Goal: Task Accomplishment & Management: Use online tool/utility

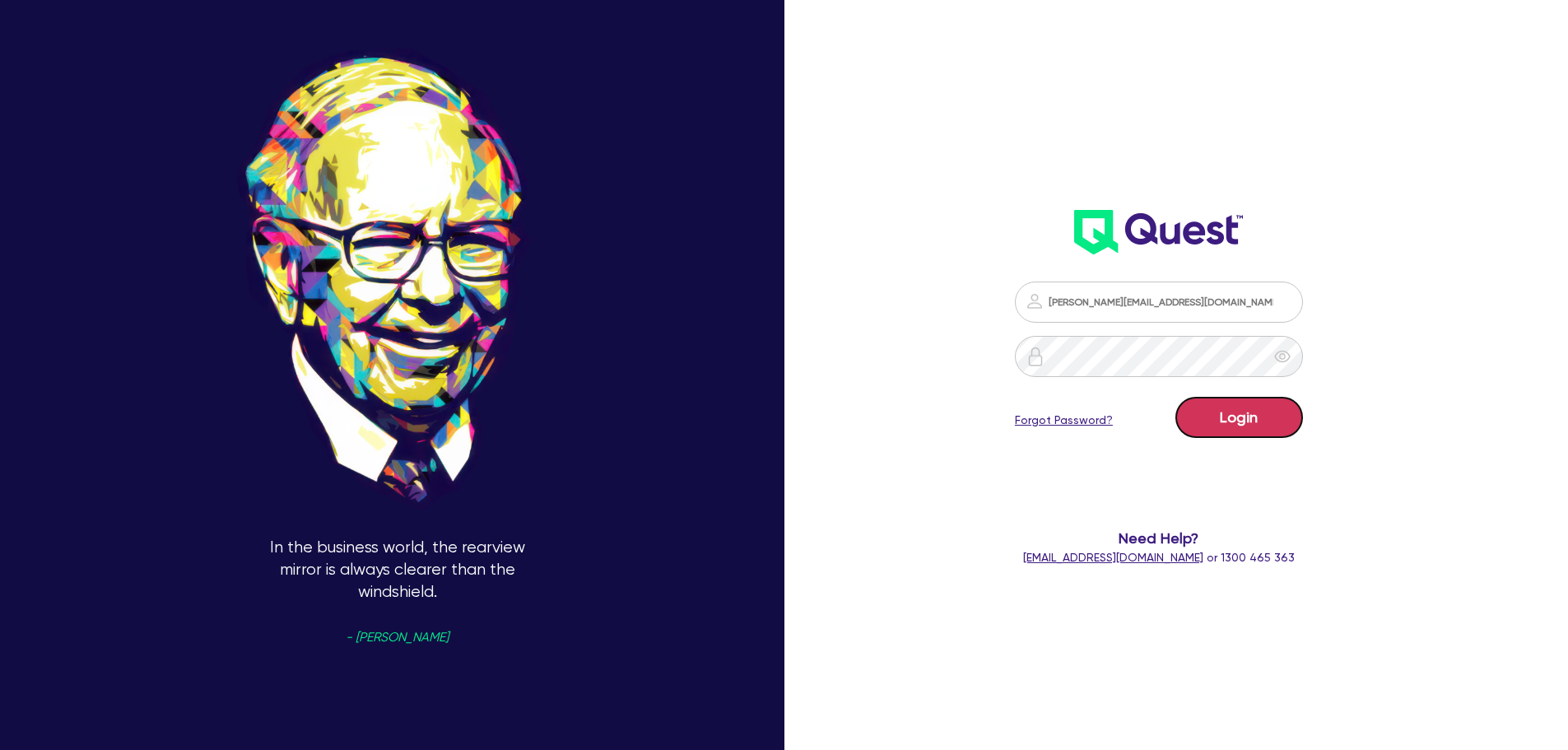
click at [1241, 419] on button "Login" at bounding box center [1238, 417] width 128 height 41
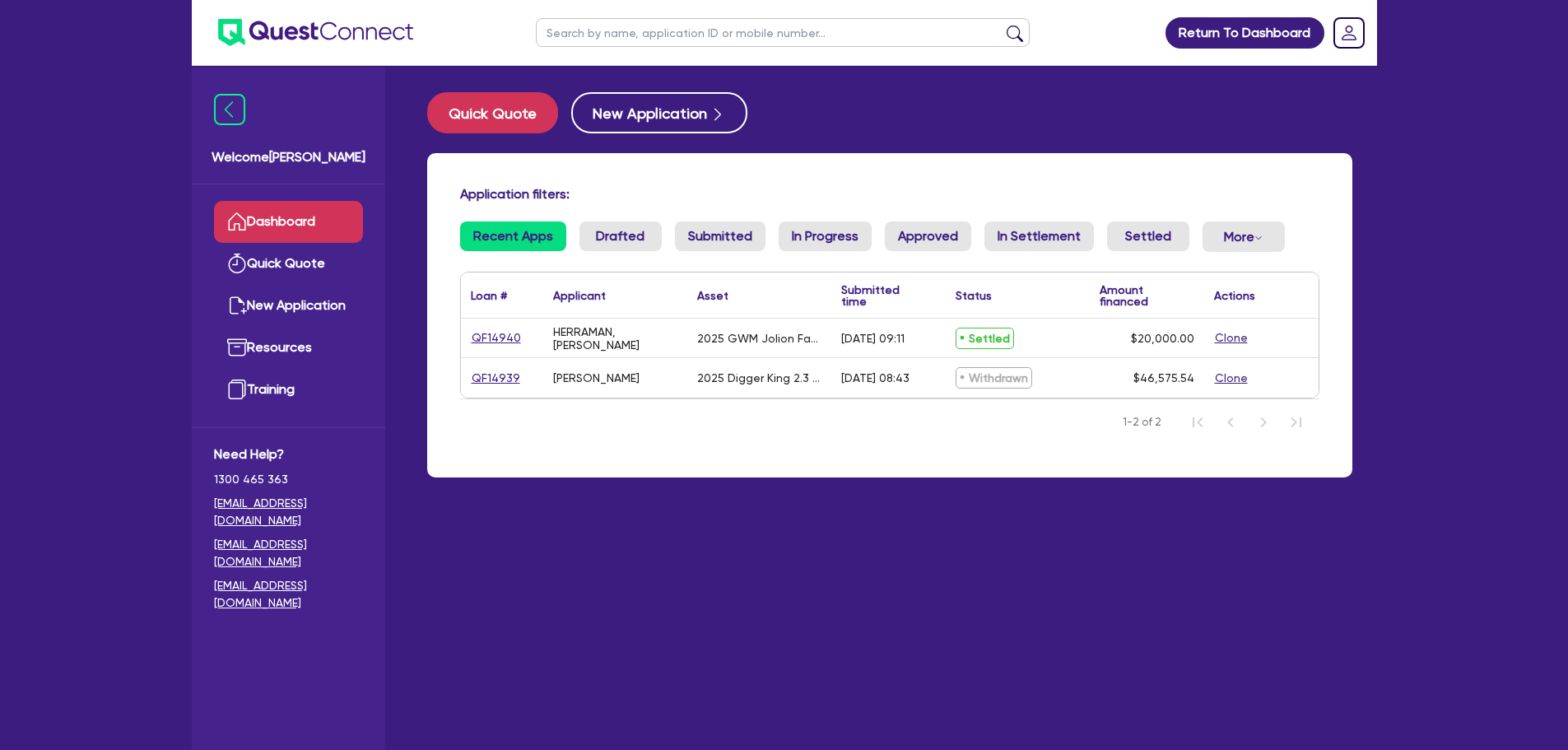
click at [288, 265] on link "Quick Quote" at bounding box center [288, 263] width 149 height 42
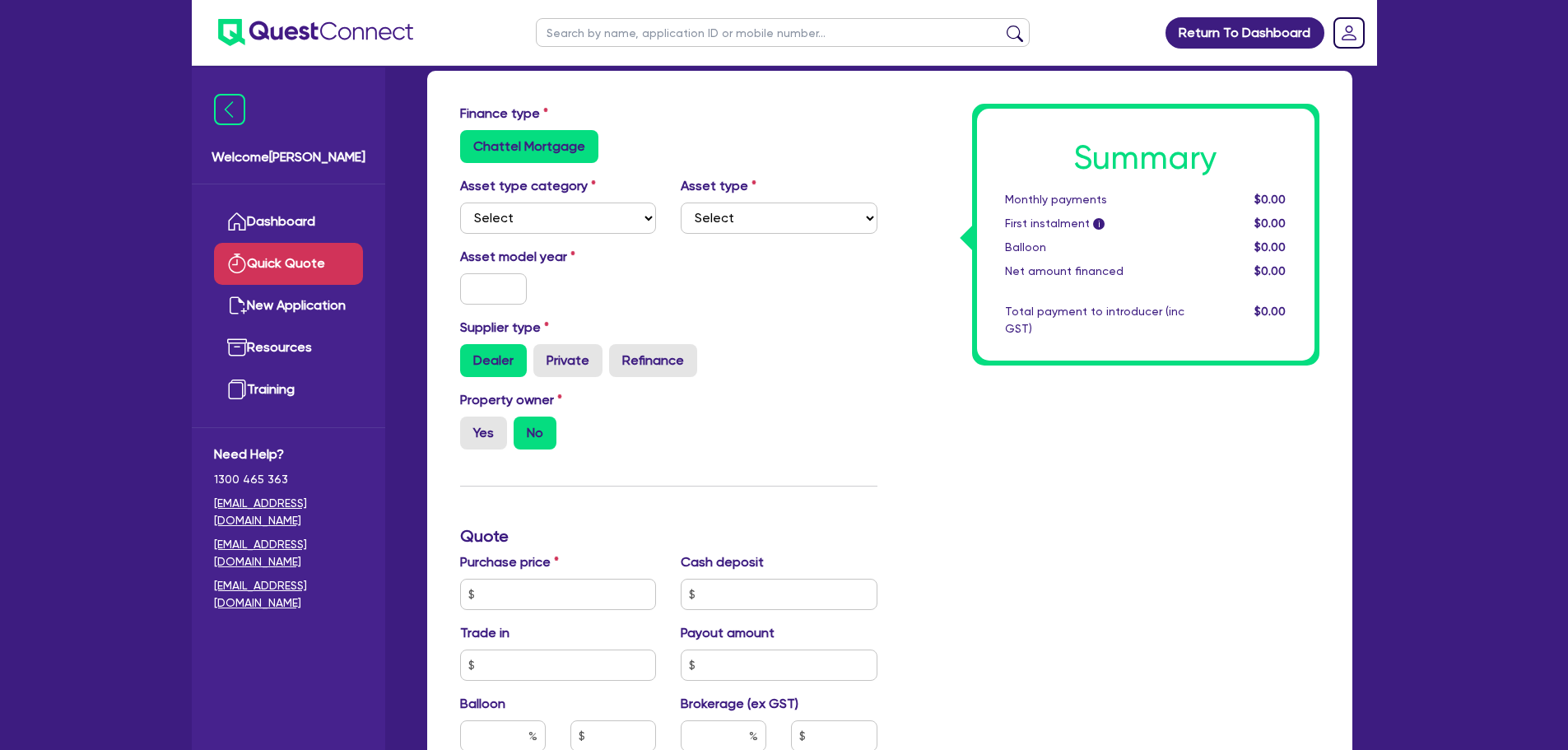
scroll to position [83, 0]
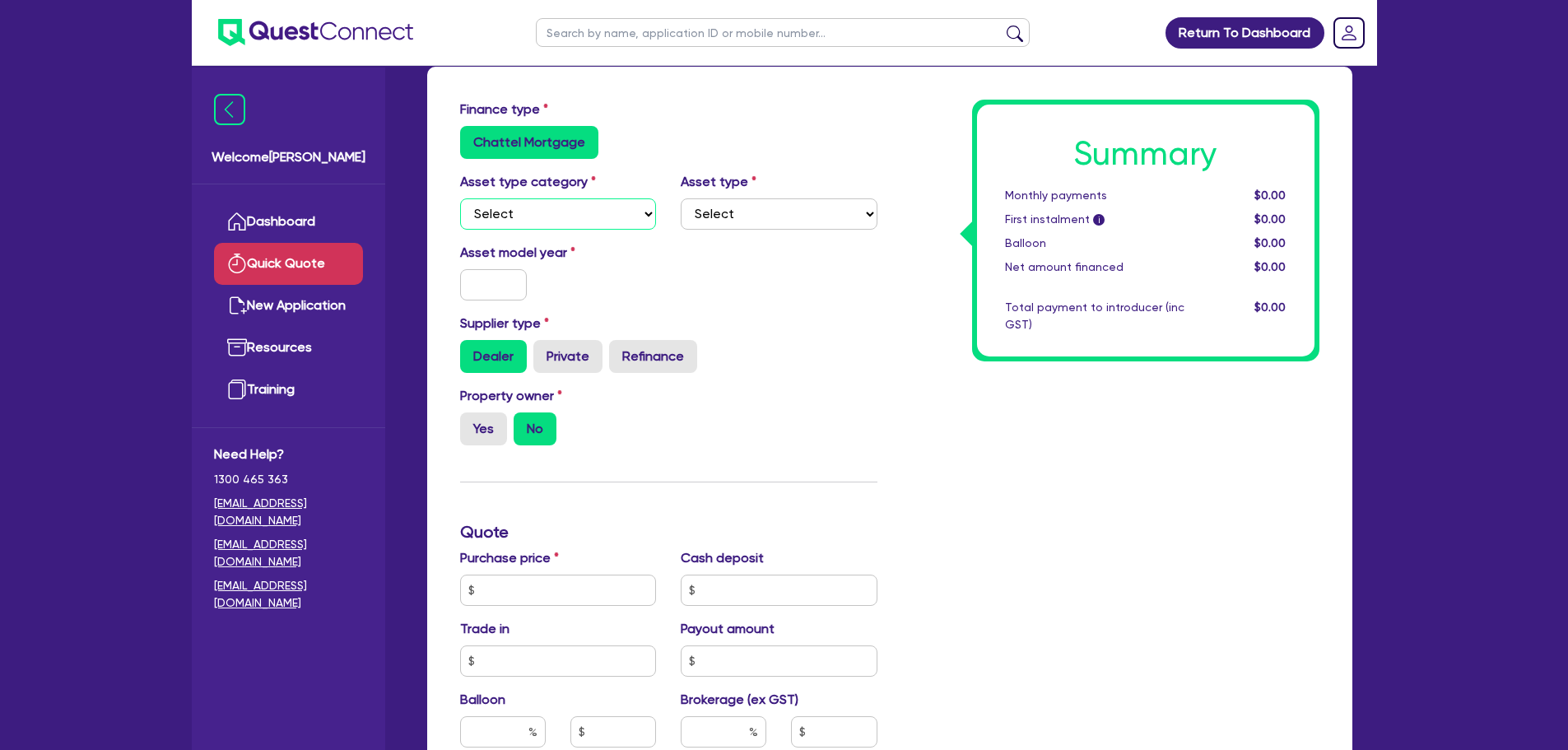
click at [602, 213] on select "Select Cars and light trucks Primary assets Secondary assets Tertiary assets" at bounding box center [558, 214] width 196 height 31
select select "CARS_AND_LIGHT_TRUCKS"
click at [460, 198] on select "Select Cars and light trucks Primary assets Secondary assets Tertiary assets" at bounding box center [558, 214] width 196 height 31
click at [707, 214] on select "Select Passenger vehicles Vans and utes Light trucks up to 4.5 tonne" at bounding box center [778, 214] width 196 height 31
select select "PASSENGER_VEHICLES"
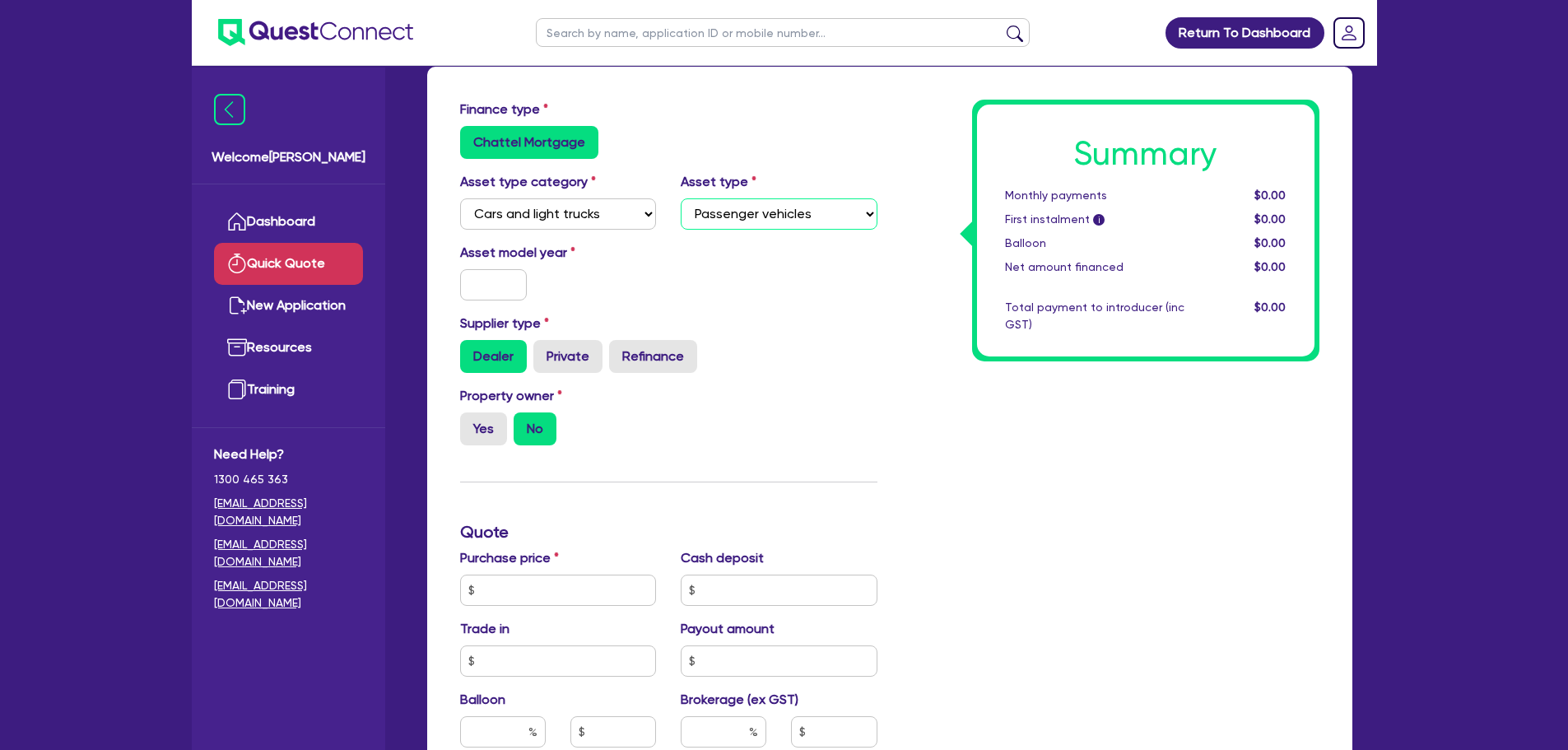
click at [680, 198] on select "Select Passenger vehicles Vans and utes Light trucks up to 4.5 tonne" at bounding box center [778, 214] width 196 height 31
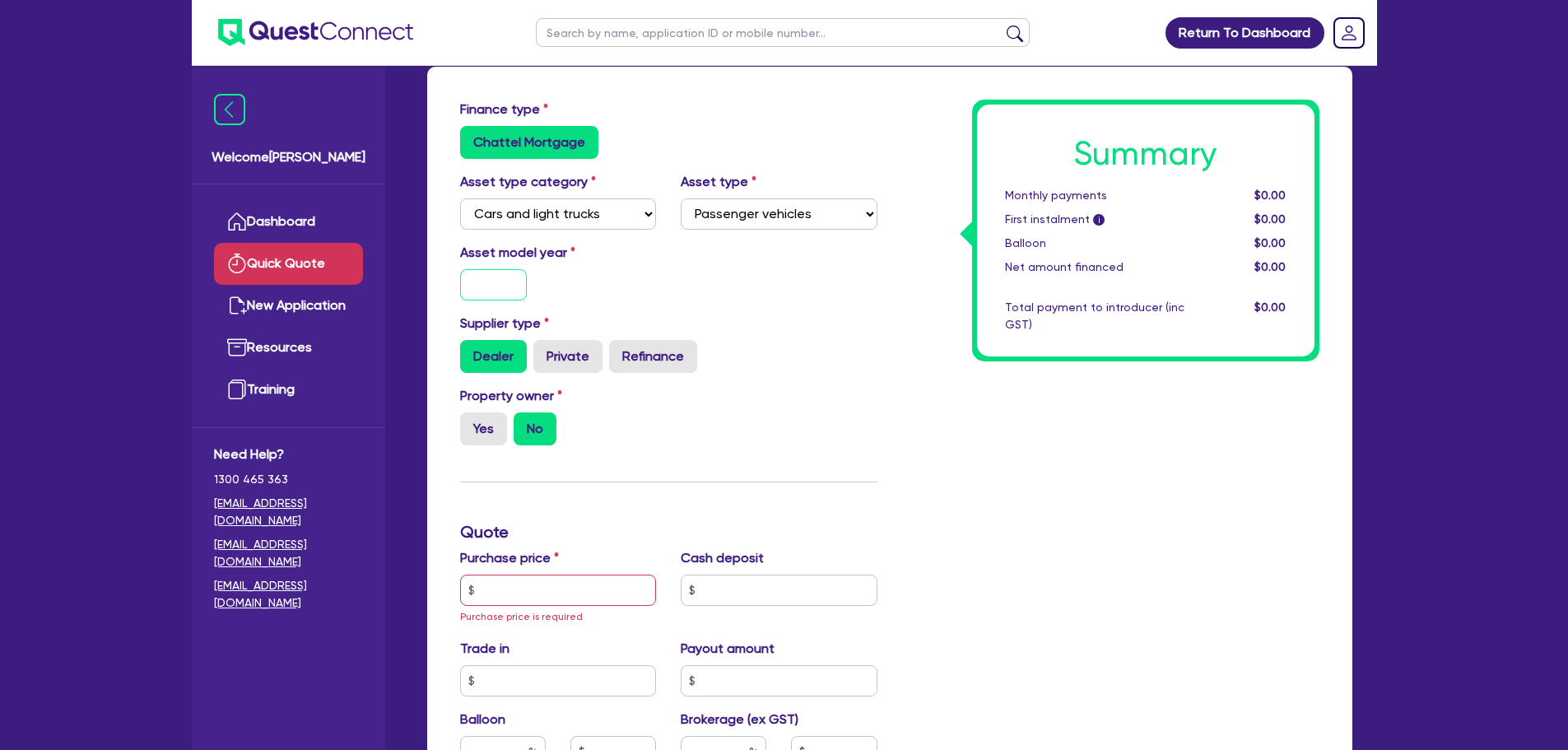
click at [510, 279] on input "text" at bounding box center [494, 285] width 68 height 31
type input "2025"
click at [484, 353] on label "Dealer" at bounding box center [493, 356] width 67 height 33
click at [471, 351] on input "Dealer" at bounding box center [465, 345] width 11 height 11
click at [546, 431] on label "No" at bounding box center [534, 429] width 43 height 33
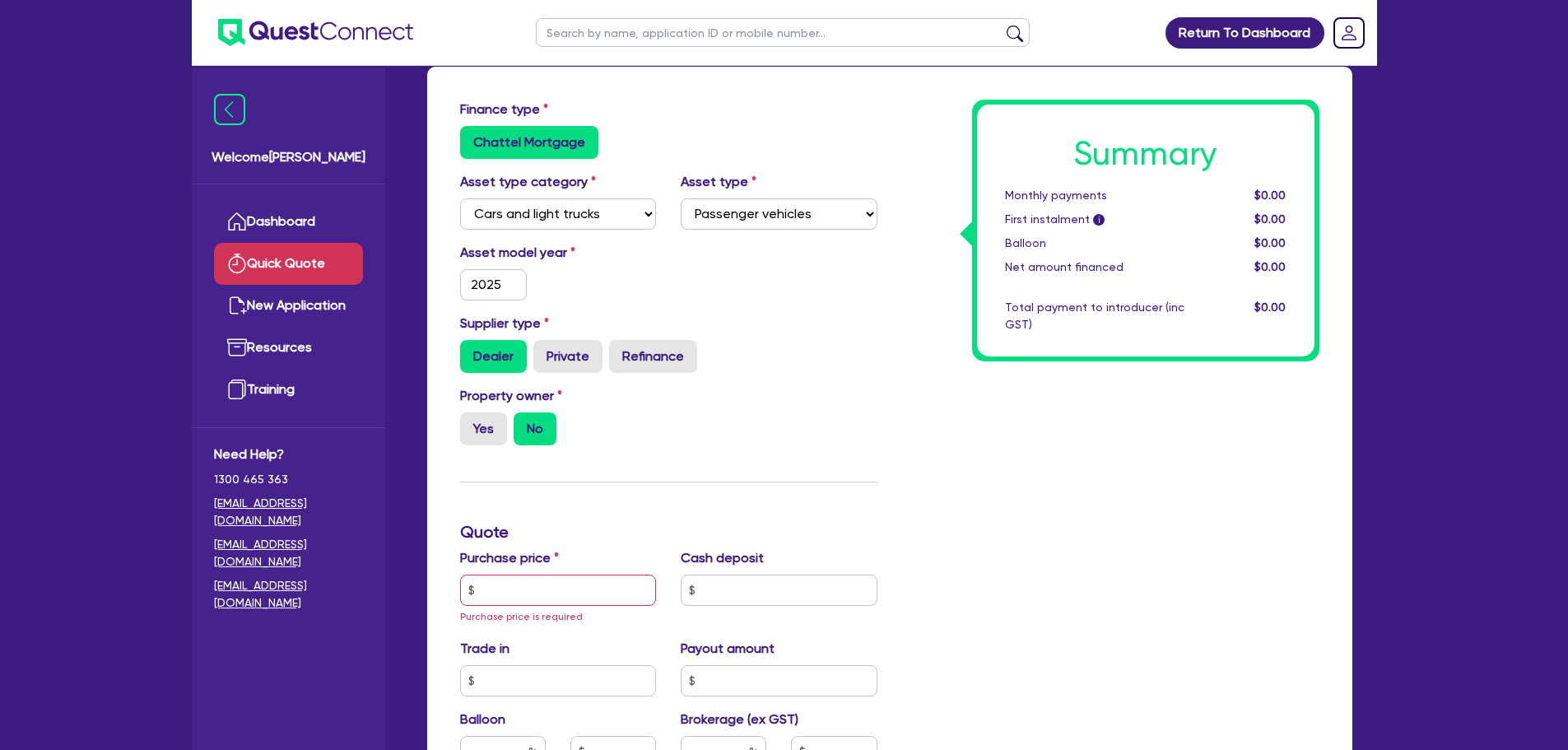
click at [524, 423] on input "No" at bounding box center [519, 418] width 11 height 11
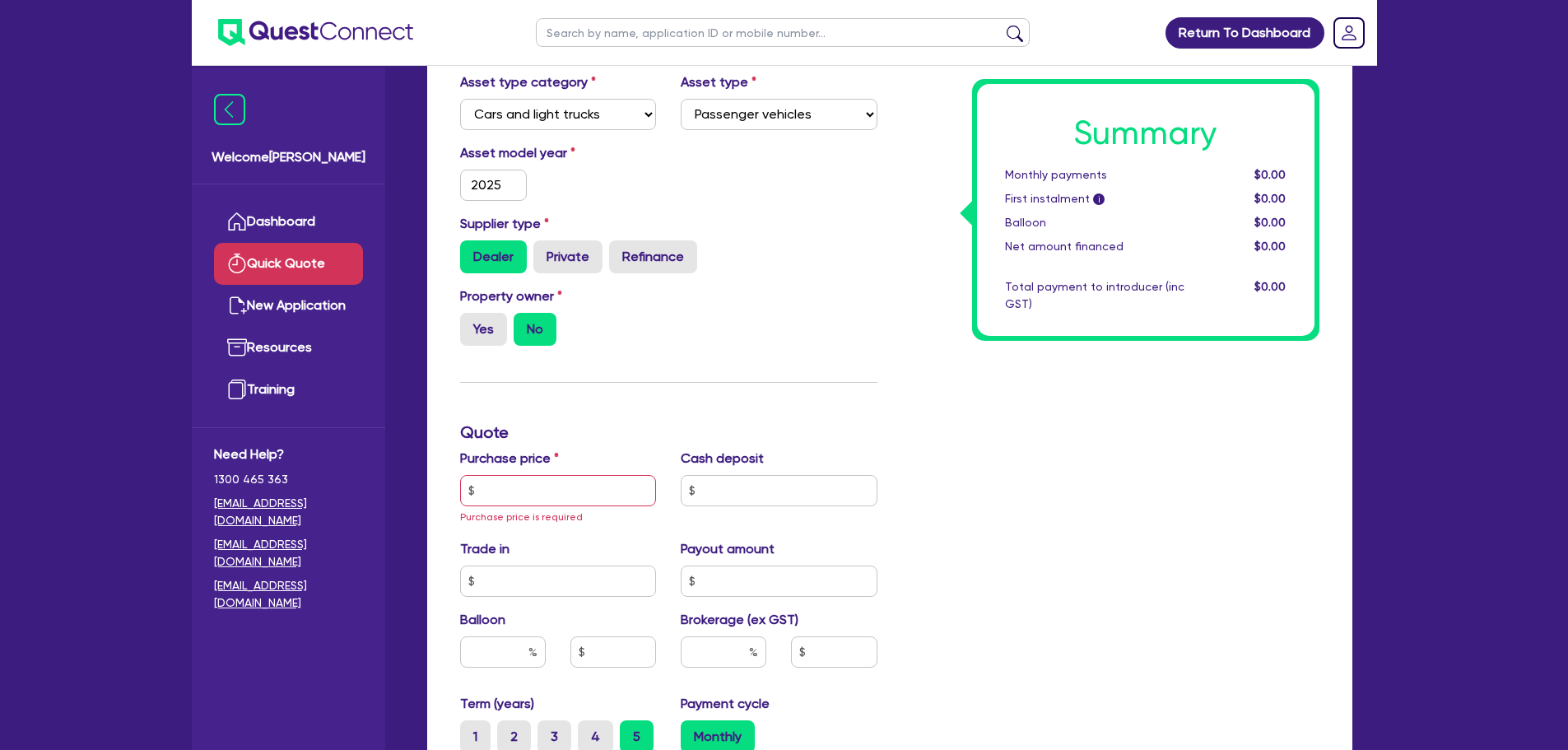
scroll to position [247, 0]
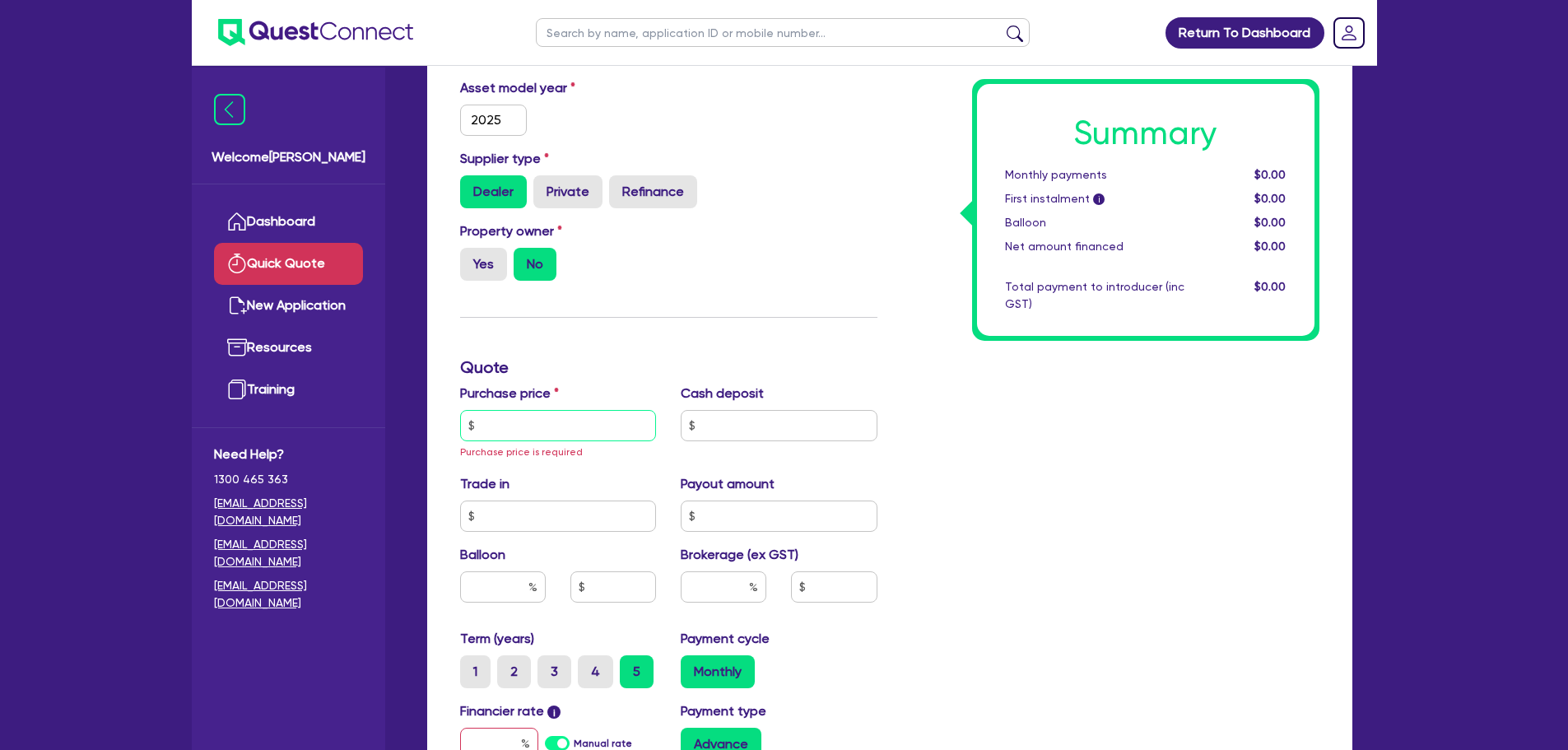
click at [532, 419] on input "text" at bounding box center [558, 425] width 196 height 31
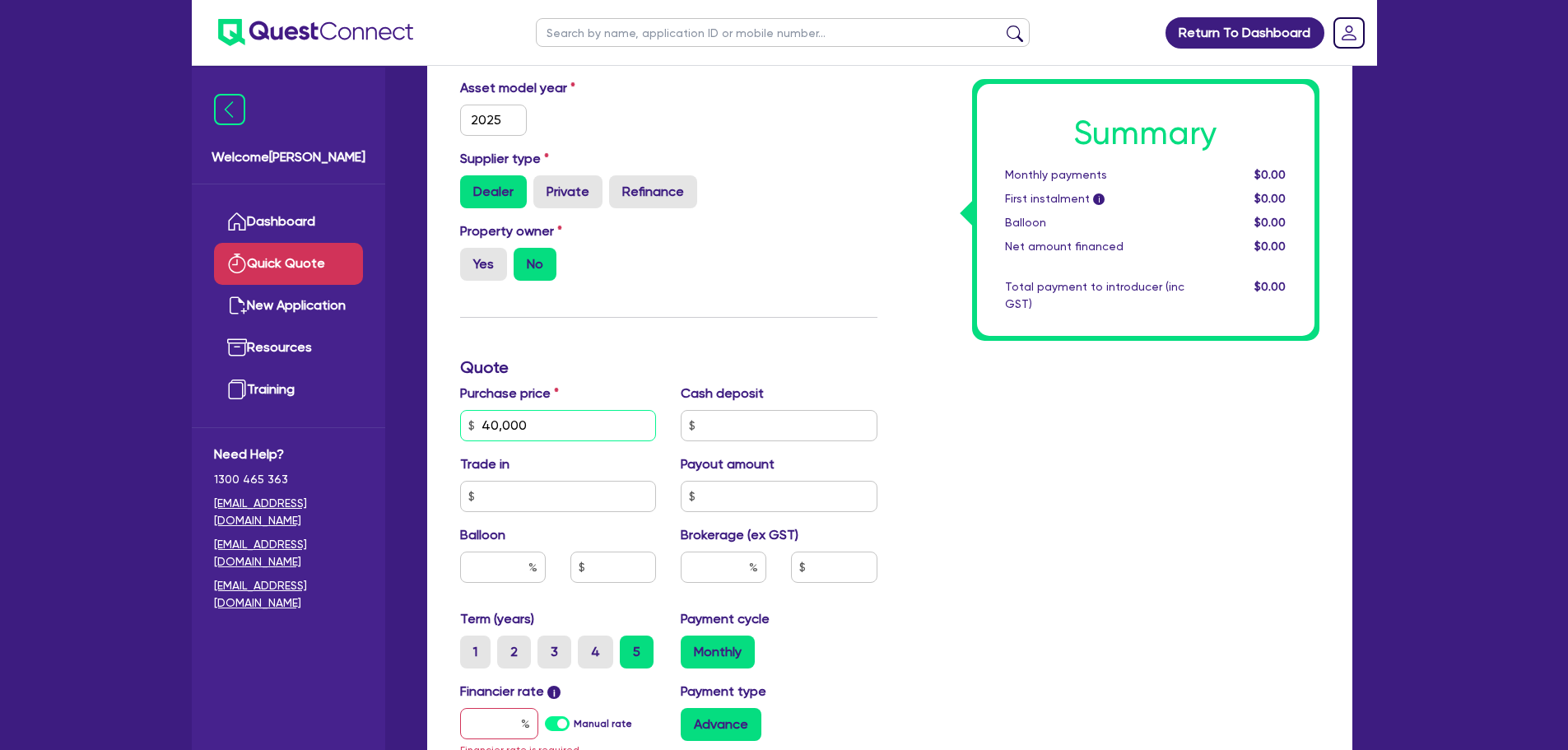
type input "40,000"
click at [726, 417] on input "text" at bounding box center [778, 425] width 196 height 31
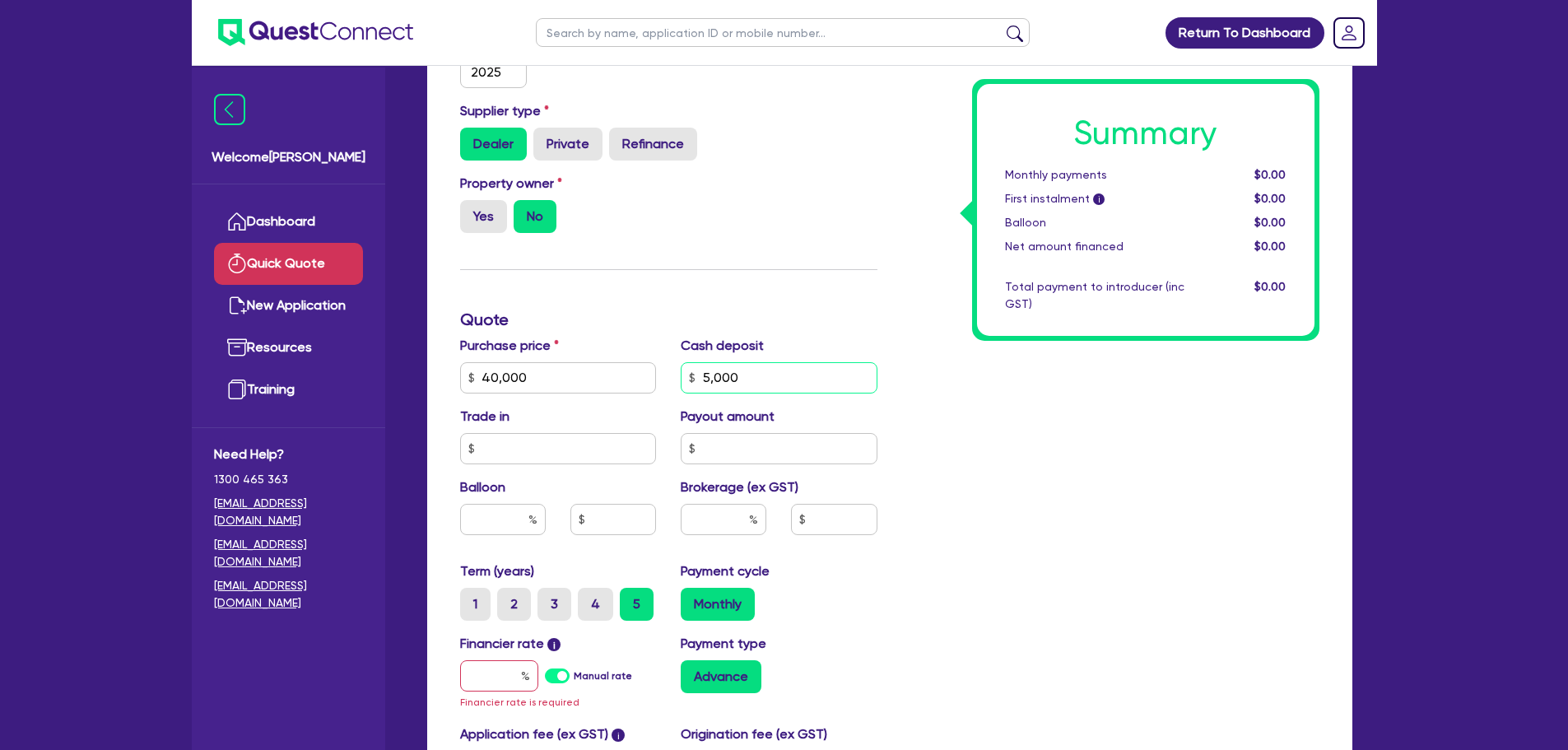
scroll to position [411, 0]
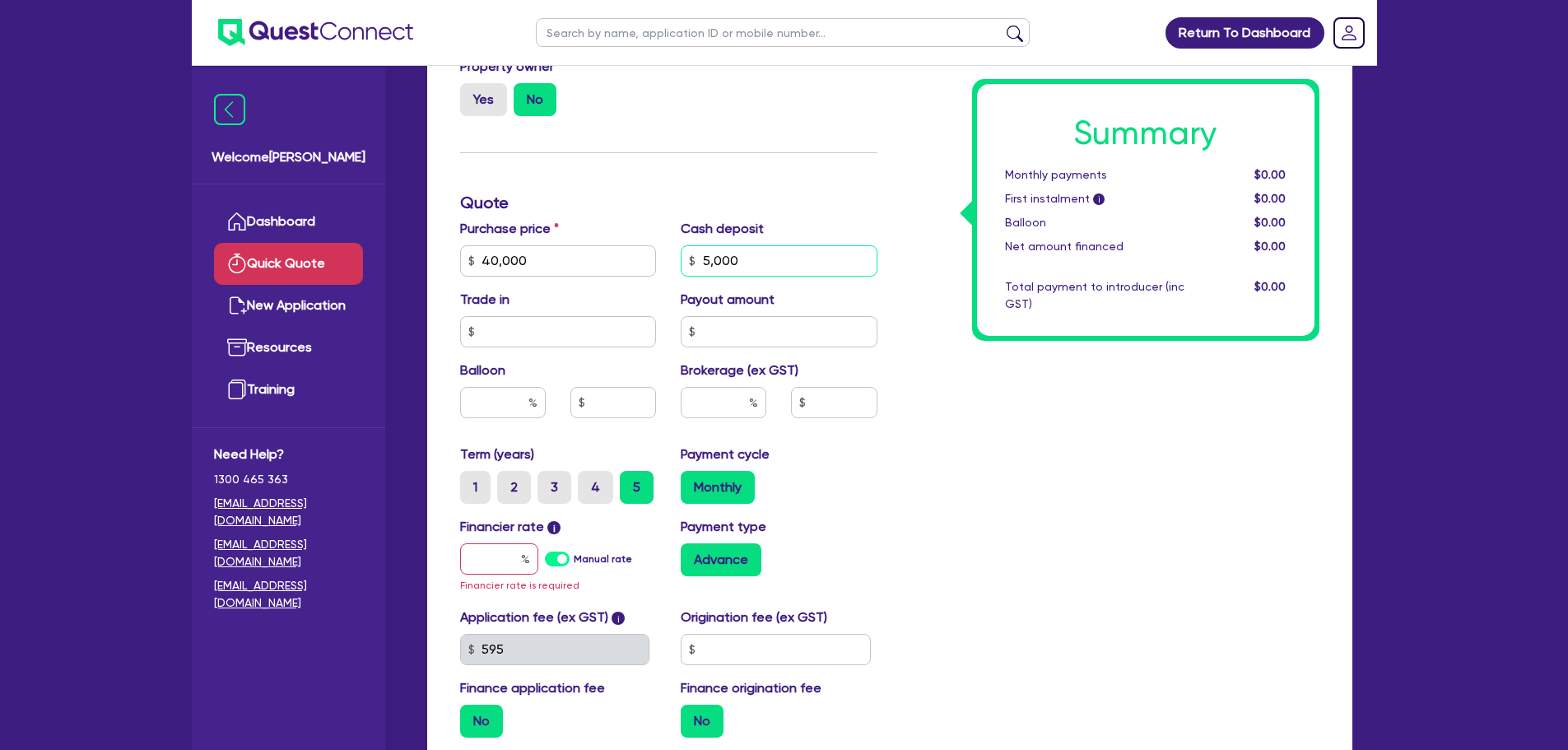
type input "5,000"
click at [499, 401] on input "text" at bounding box center [502, 402] width 85 height 31
type input "30"
drag, startPoint x: 627, startPoint y: 449, endPoint x: 646, endPoint y: 438, distance: 22.0
click at [628, 449] on div "Term (years) 1 2 3 4 5" at bounding box center [558, 474] width 221 height 60
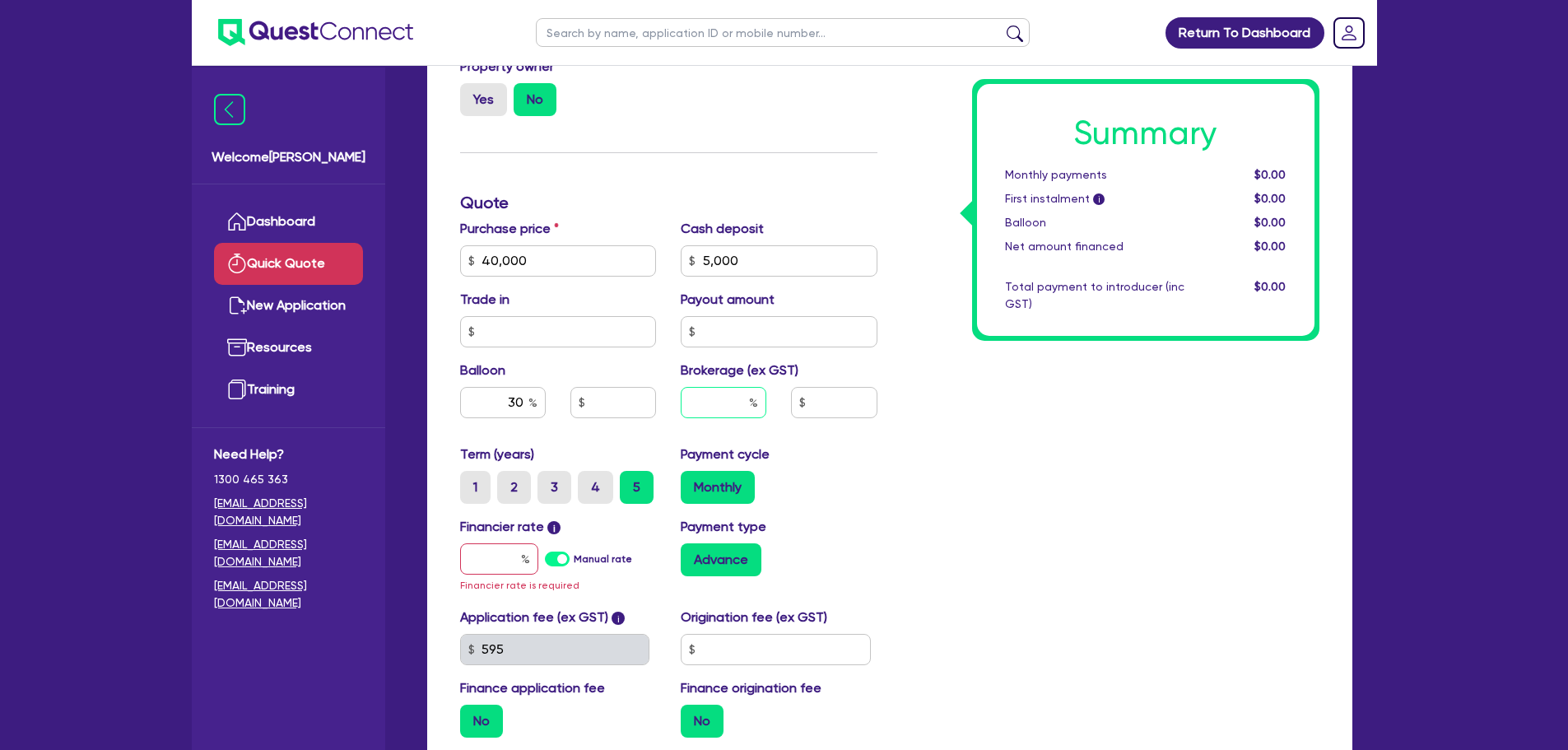
click at [711, 409] on input "text" at bounding box center [722, 402] width 85 height 31
type input "6"
click at [851, 471] on div "Monthly" at bounding box center [778, 487] width 196 height 33
click at [633, 480] on label "5" at bounding box center [636, 487] width 34 height 33
click at [631, 480] on input "5" at bounding box center [625, 476] width 11 height 11
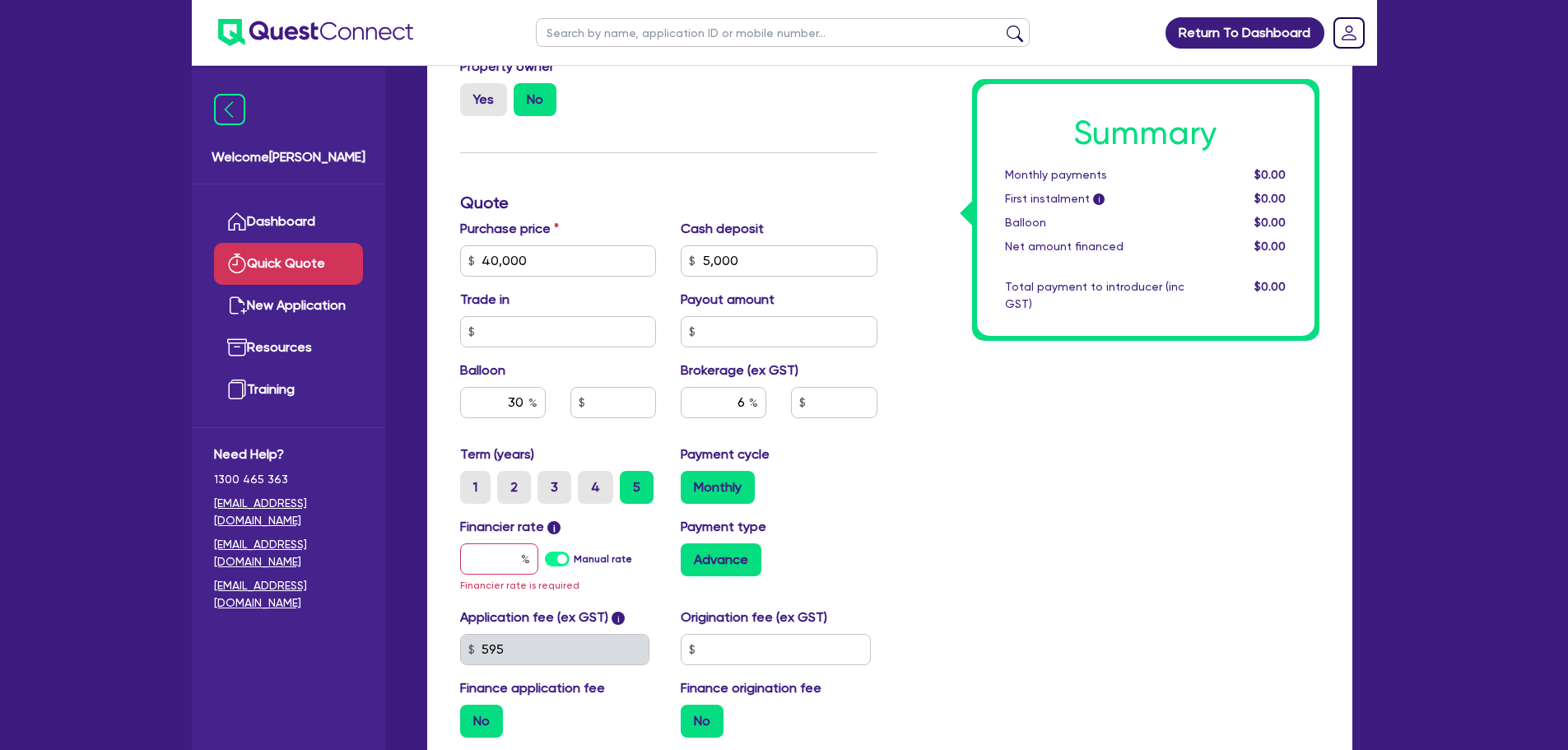
click at [729, 495] on label "Monthly" at bounding box center [717, 487] width 74 height 33
click at [691, 481] on input "Monthly" at bounding box center [686, 476] width 11 height 11
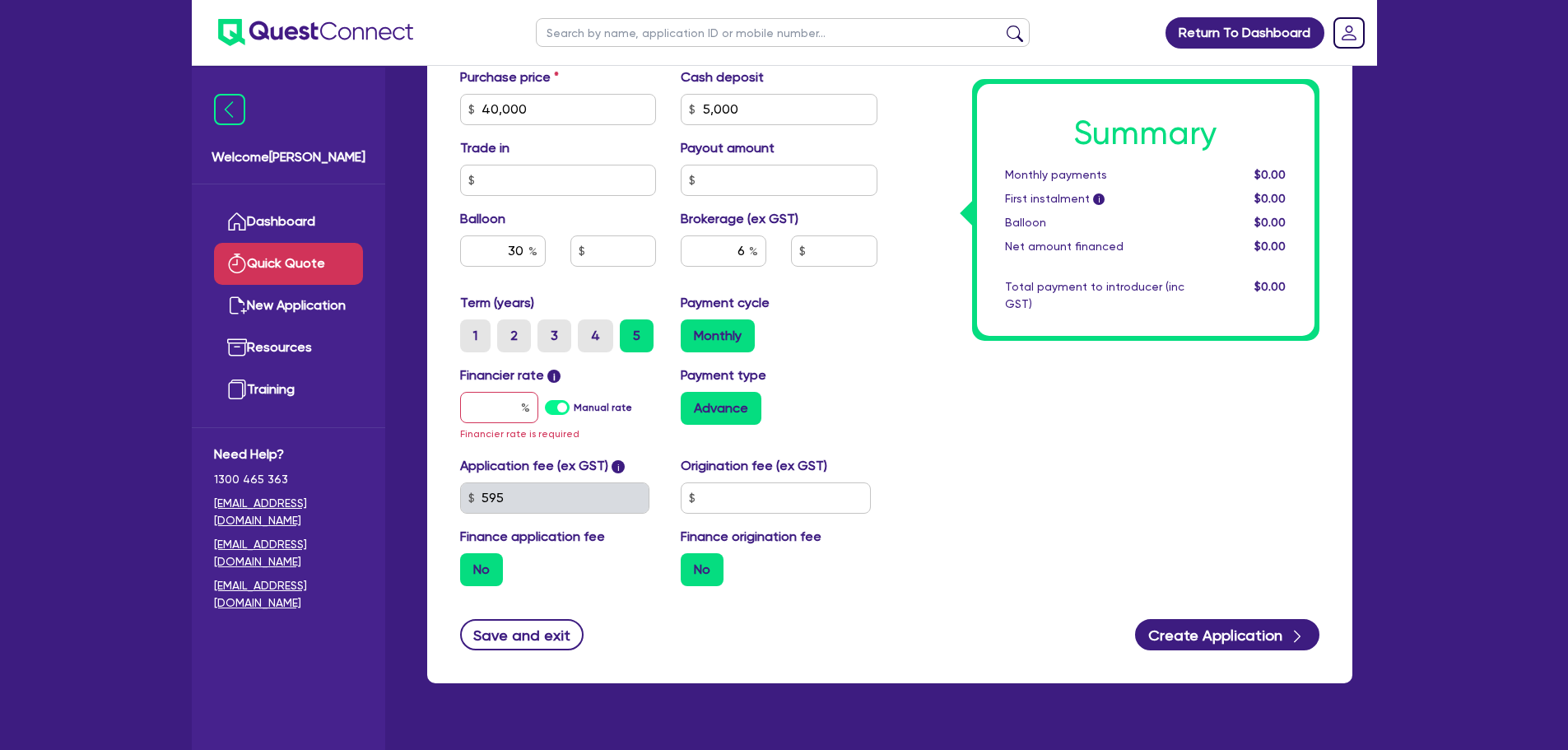
scroll to position [576, 0]
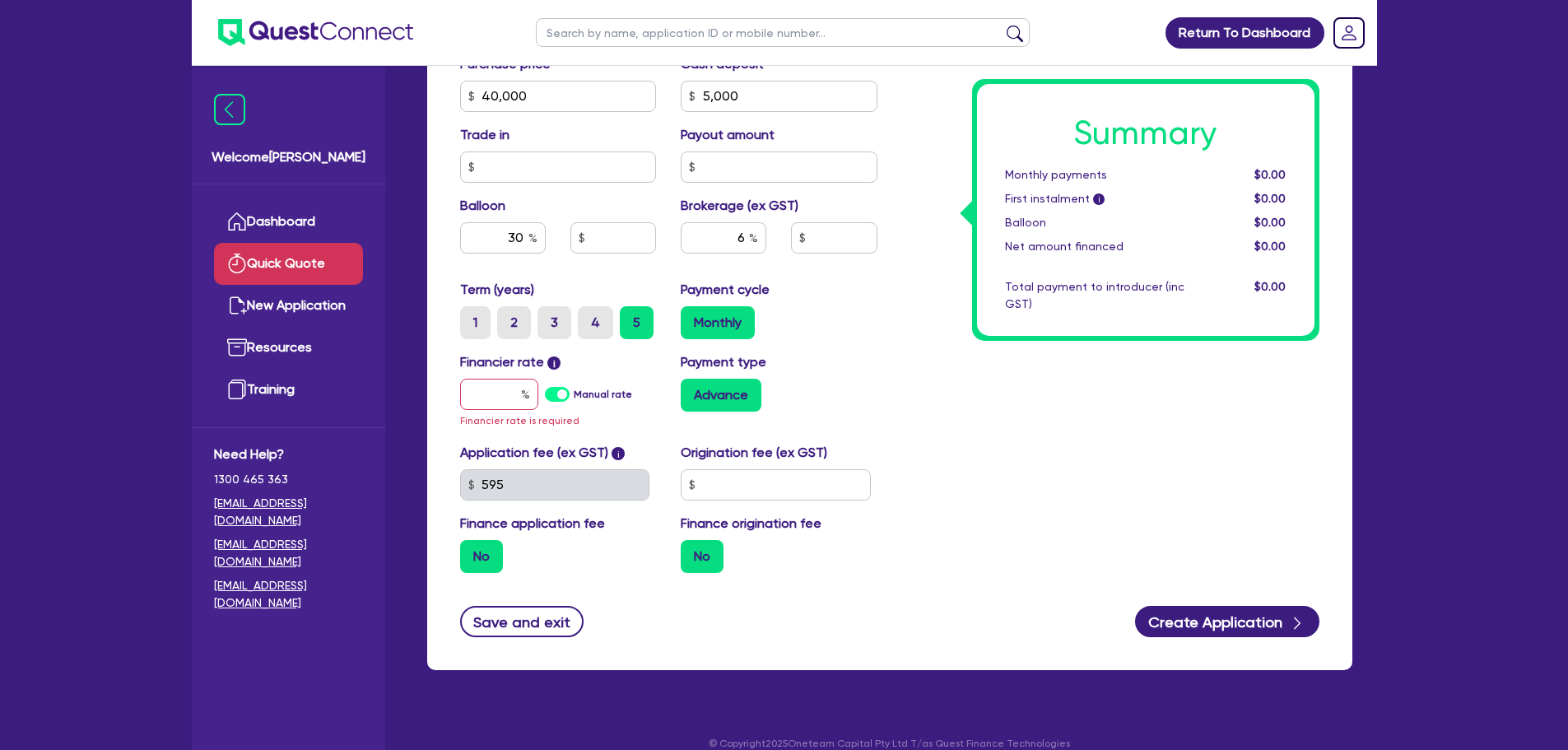
click at [583, 394] on label "Manual rate" at bounding box center [603, 394] width 59 height 15
click at [0, 0] on input "Manual rate" at bounding box center [0, 0] width 0 height 0
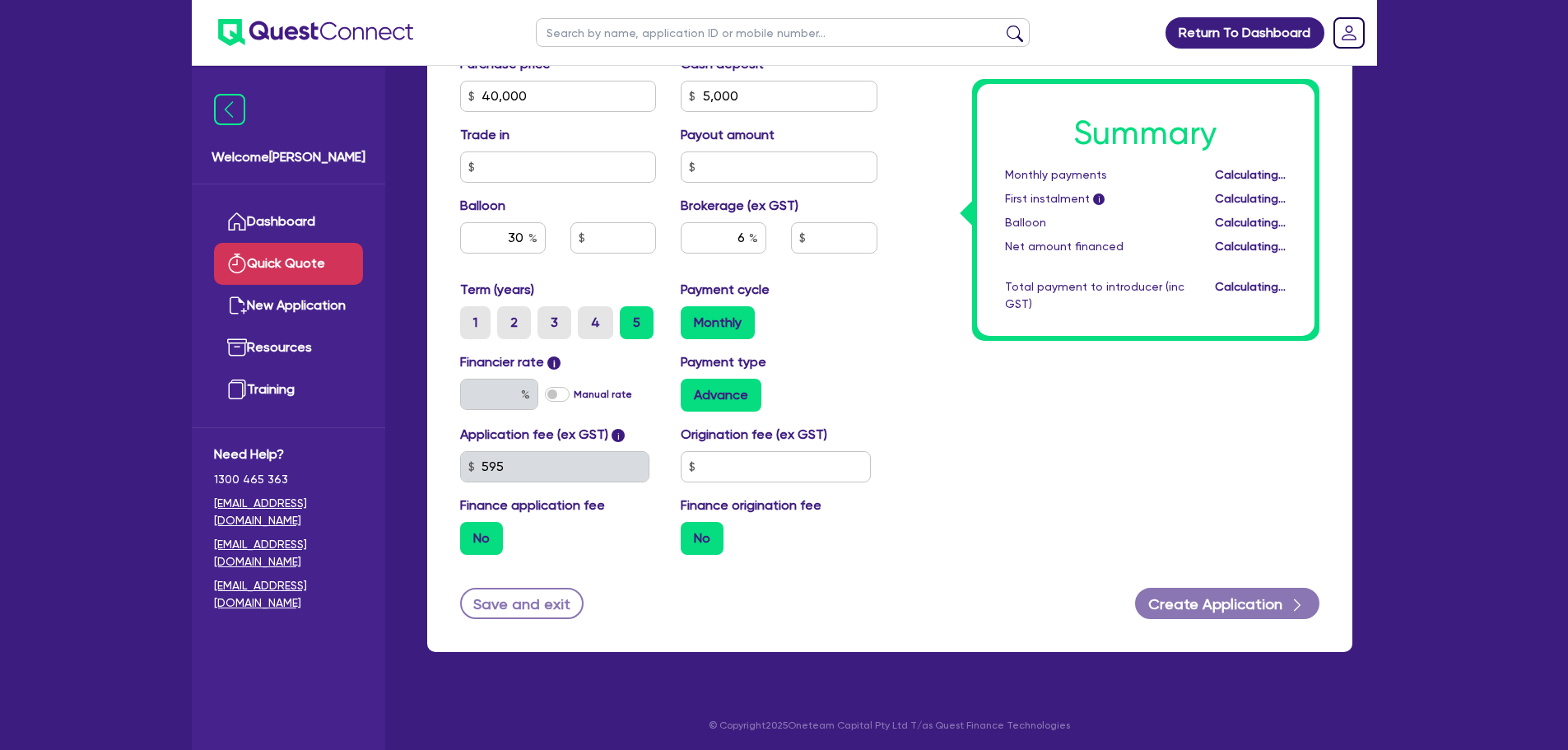
type input "12,000"
type input "2,100"
type input "17"
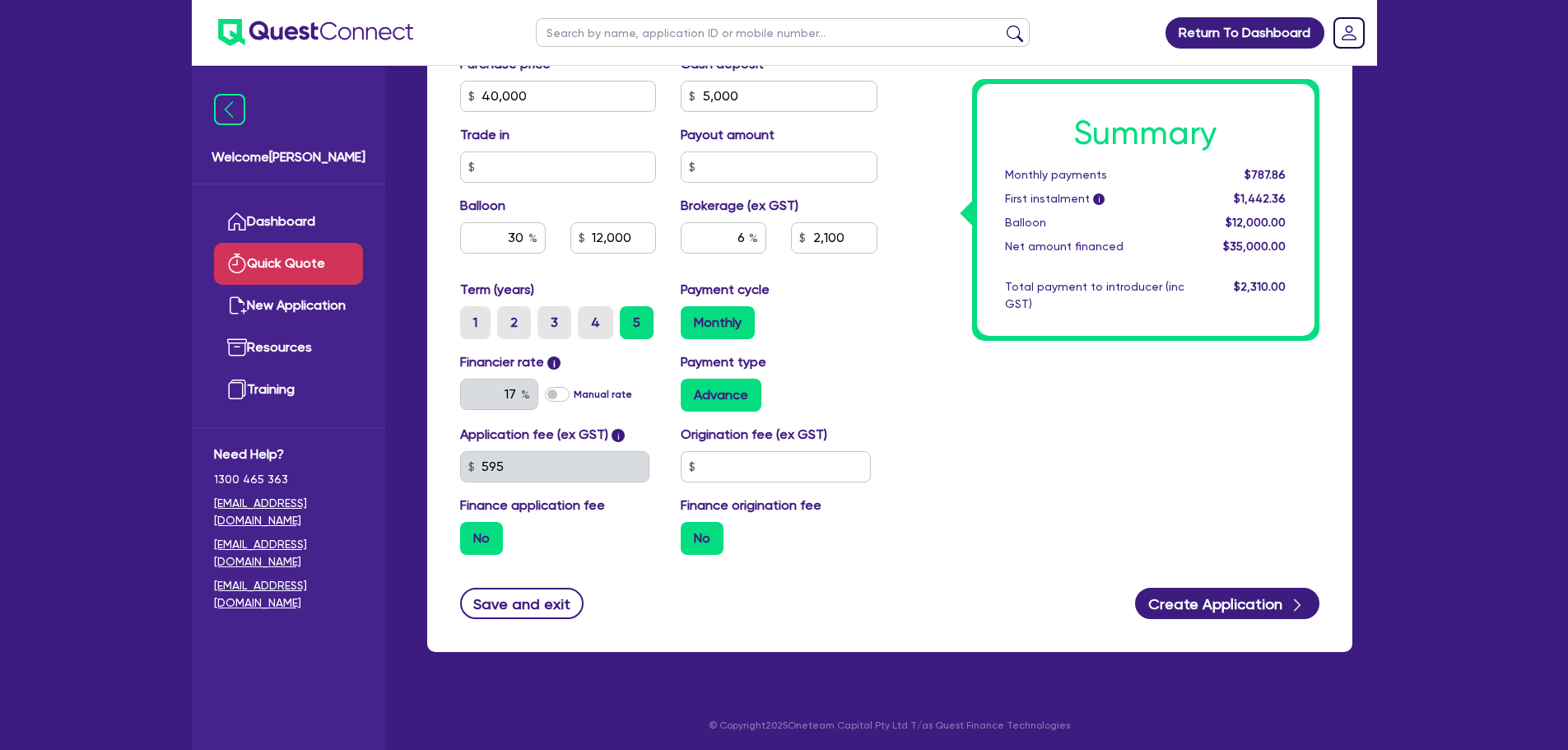
scroll to position [578, 0]
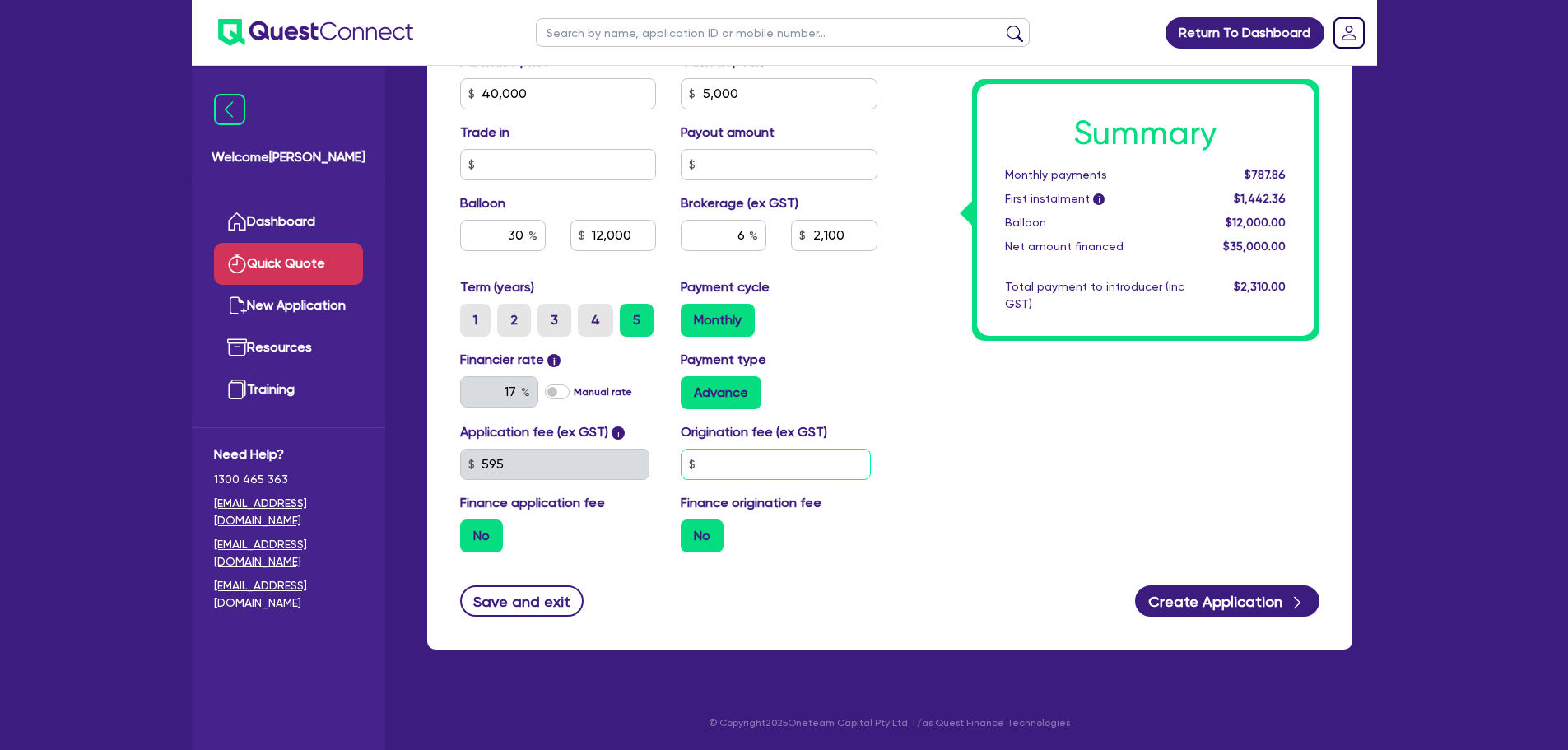
click at [706, 467] on input "text" at bounding box center [775, 465] width 190 height 31
type input "1,100"
type input "12,000"
type input "2,100"
click at [824, 566] on div "Finance type Chattel Mortgage Asset type category Select Cars and light trucks …" at bounding box center [890, 109] width 925 height 1079
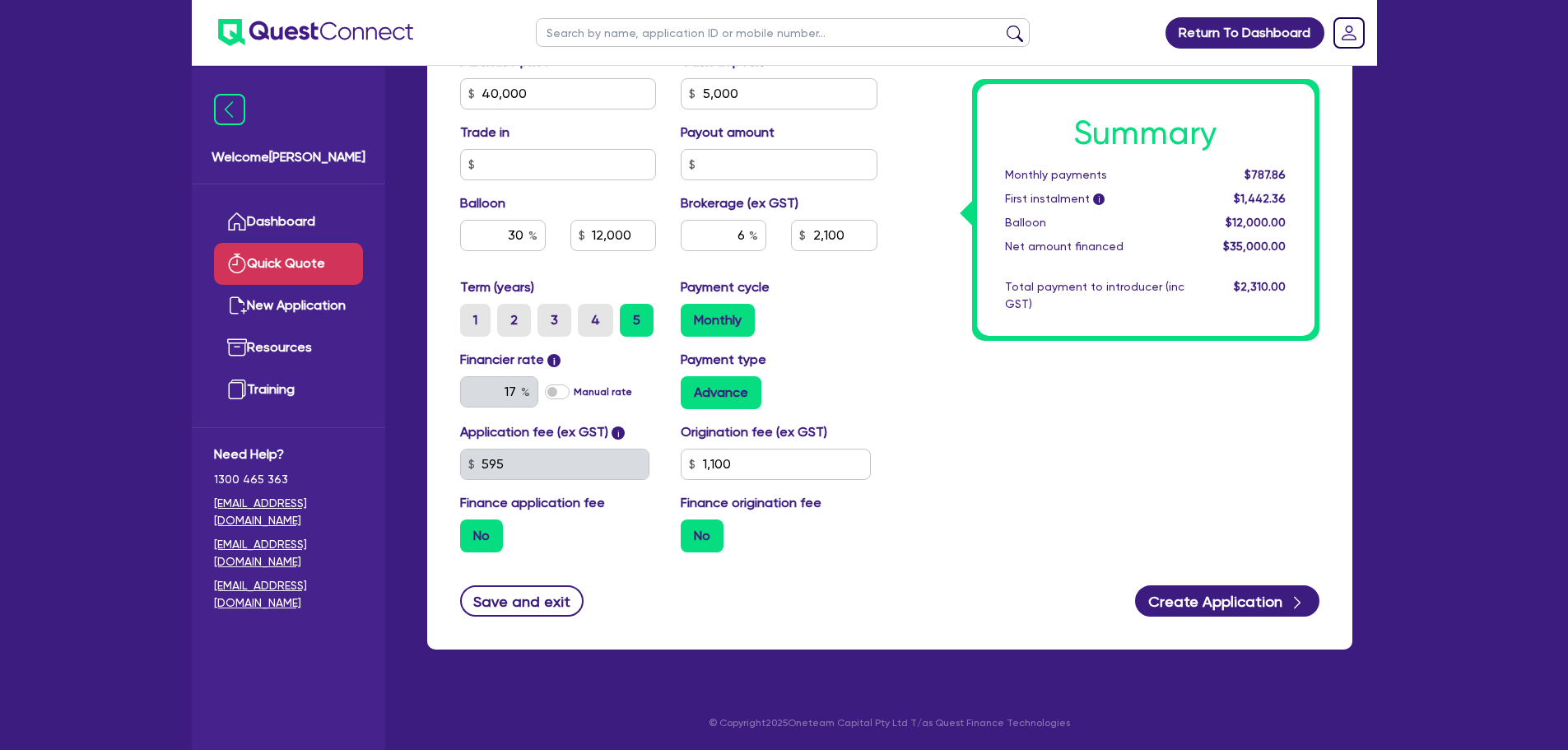
type input "12,000"
type input "2,100"
click at [297, 355] on link "Resources" at bounding box center [288, 348] width 149 height 42
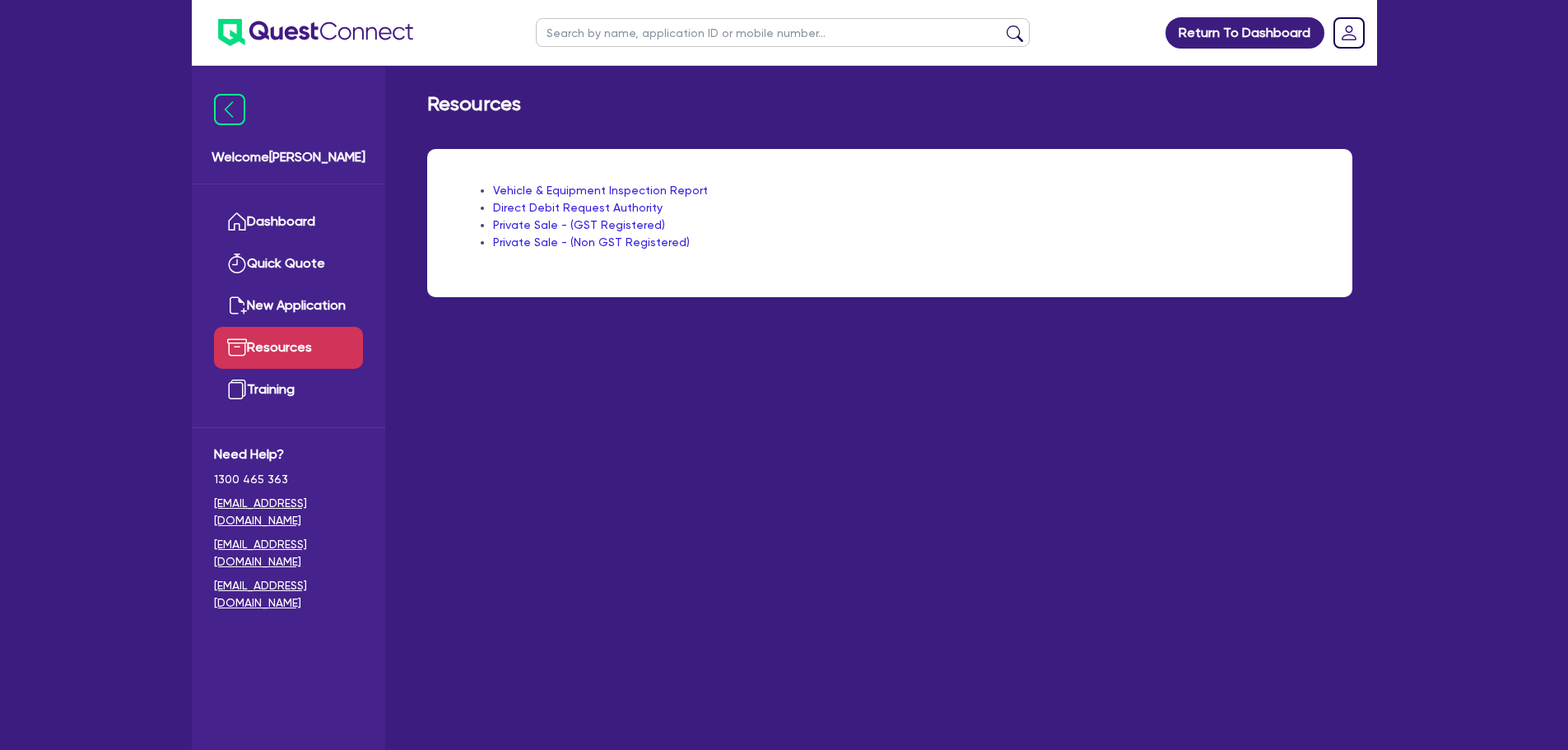
click at [290, 392] on link "Training" at bounding box center [288, 390] width 149 height 42
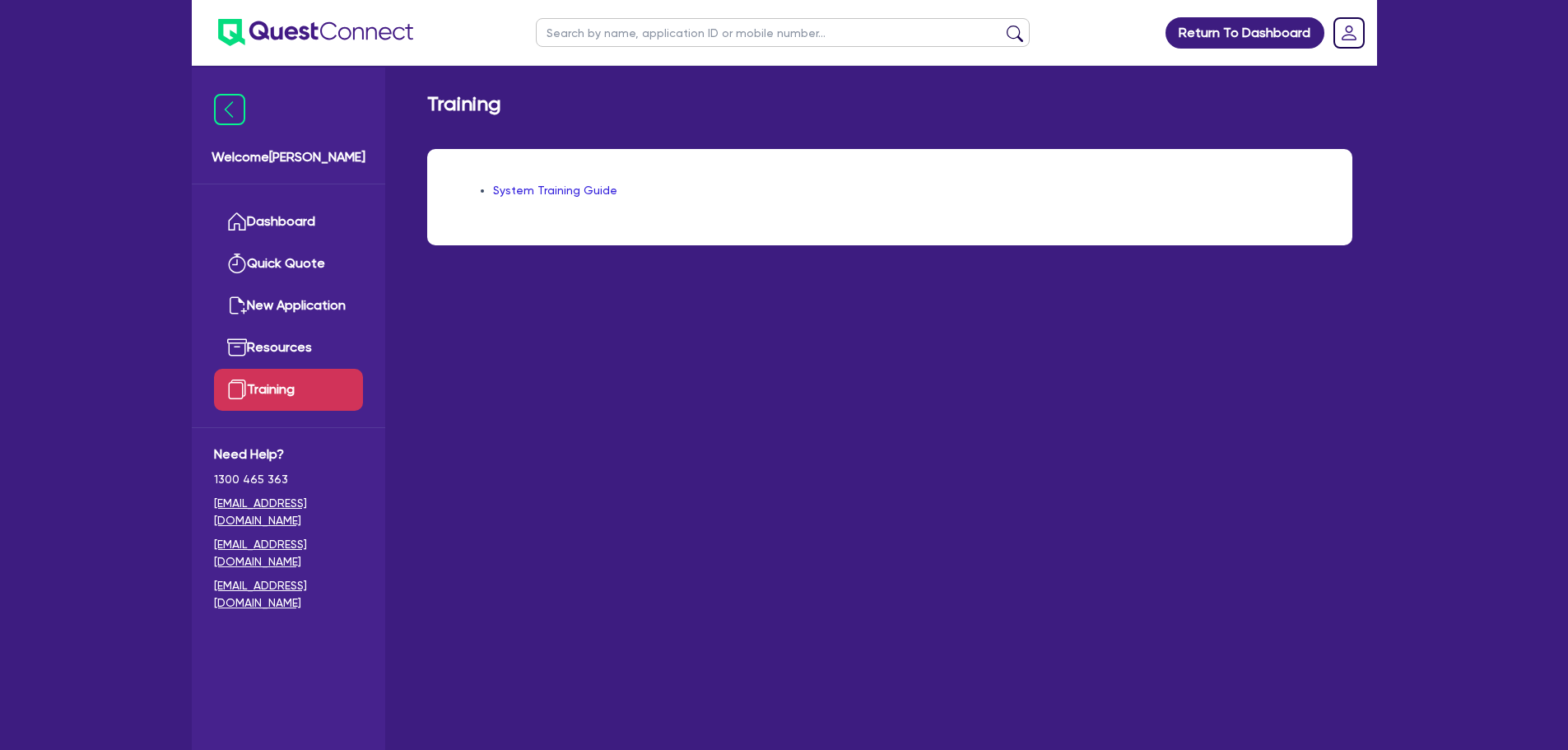
click at [285, 228] on link "Dashboard" at bounding box center [288, 222] width 149 height 42
